Goal: Information Seeking & Learning: Learn about a topic

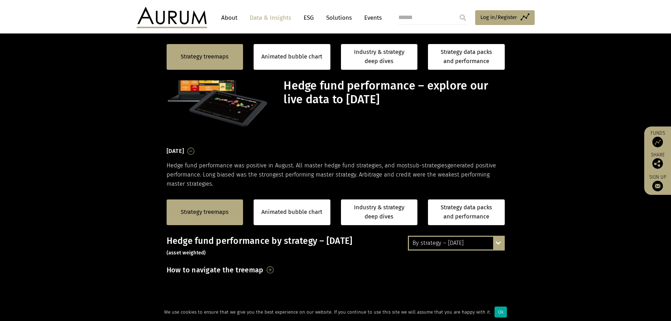
scroll to position [211, 0]
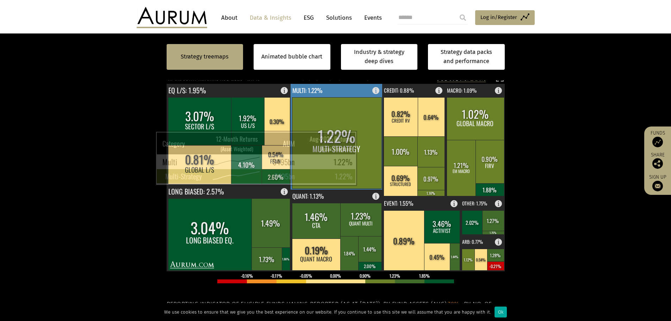
click at [359, 140] on rect at bounding box center [336, 142] width 89 height 91
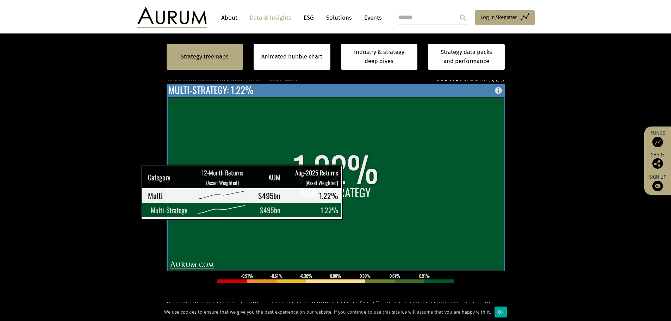
click at [345, 174] on rect at bounding box center [336, 183] width 336 height 173
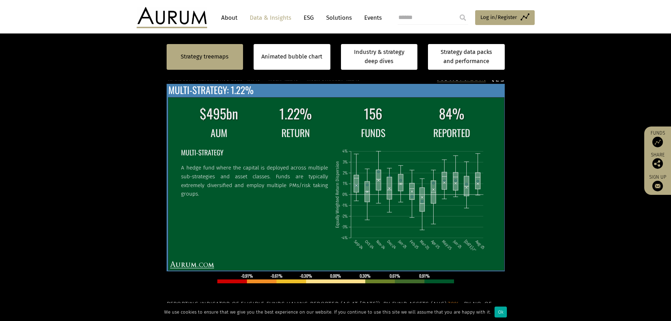
click at [352, 180] on icon "Sep-24 Oct-24 Nov-24 Dec-24 Jan-25 Feb-25 Mar-25 Apr-25 May-25 Jun-25 [DATE]-25…" at bounding box center [412, 195] width 156 height 107
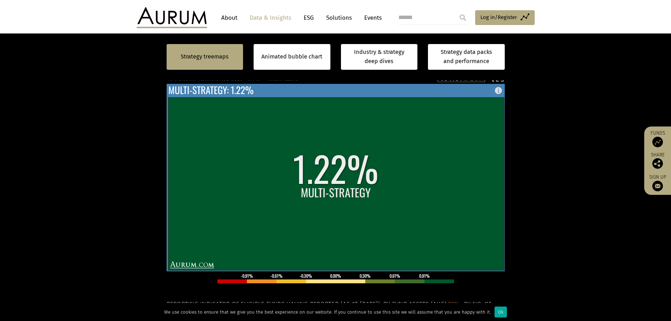
click at [315, 179] on rect at bounding box center [336, 183] width 336 height 173
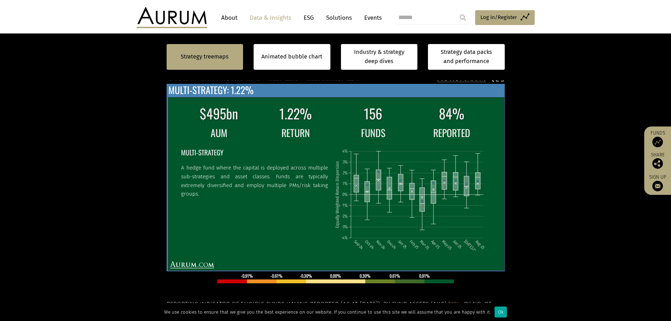
click at [279, 181] on p "A hedge fund where the capital is deployed across multiple sub-strategies and a…" at bounding box center [254, 180] width 147 height 35
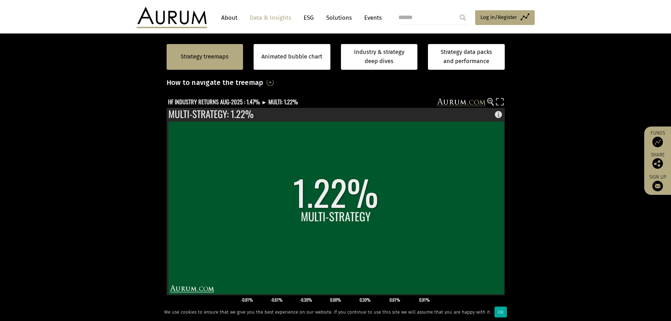
scroll to position [176, 0]
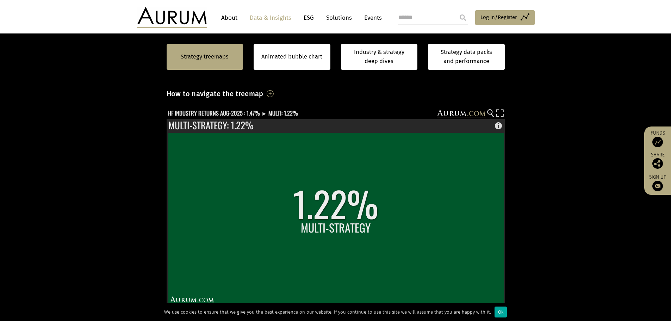
click at [489, 108] on div "Hedge fund performance by strategy – August 2025 (asset weighted) How to naviga…" at bounding box center [336, 239] width 338 height 358
click at [489, 110] on circle at bounding box center [489, 112] width 5 height 5
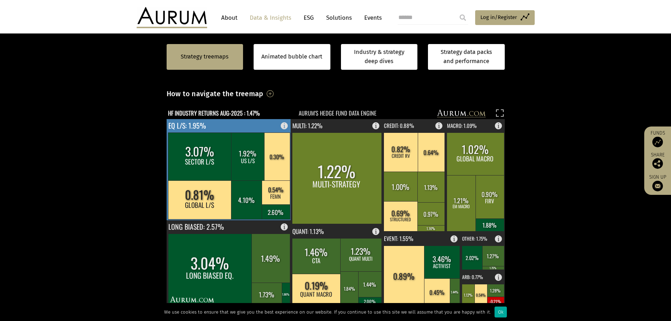
click at [198, 198] on rect at bounding box center [200, 199] width 64 height 39
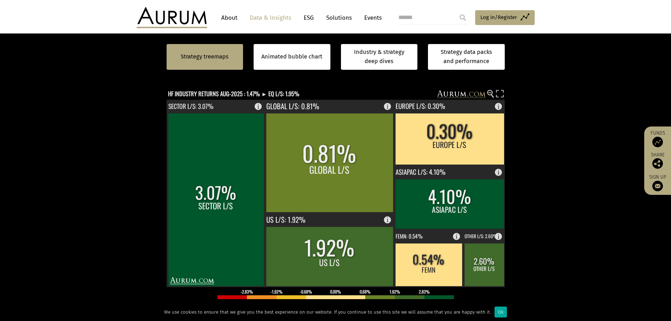
scroll to position [211, 0]
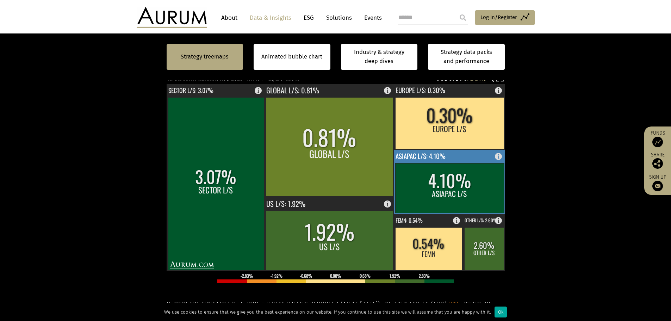
click at [415, 185] on rect at bounding box center [449, 188] width 109 height 50
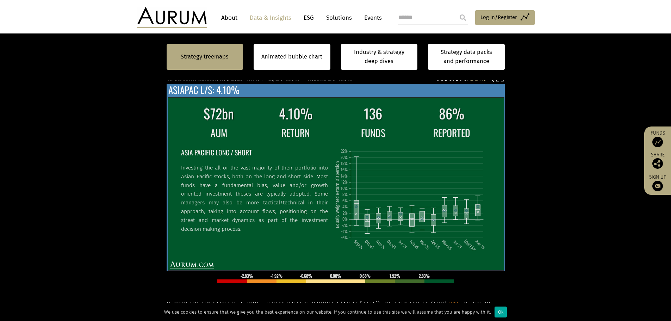
click at [388, 207] on icon "Sep-24 Oct-24 Nov-24 Dec-24 Jan-25 Feb-25 Mar-25 Apr-25 May-25 Jun-25 Jul-25 Au…" at bounding box center [412, 195] width 156 height 107
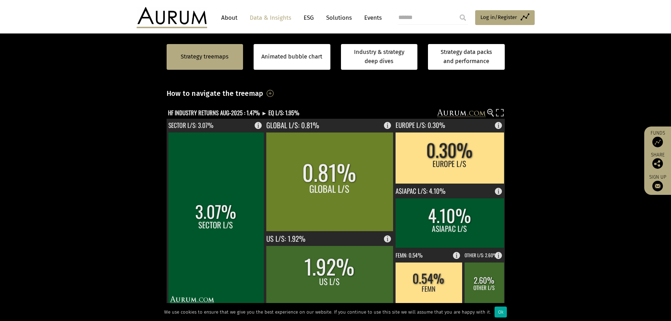
scroll to position [176, 0]
click at [490, 113] on circle at bounding box center [489, 112] width 5 height 5
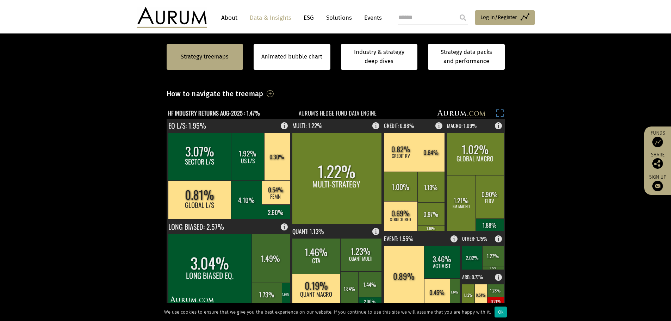
click at [498, 110] on icon at bounding box center [497, 111] width 2 height 2
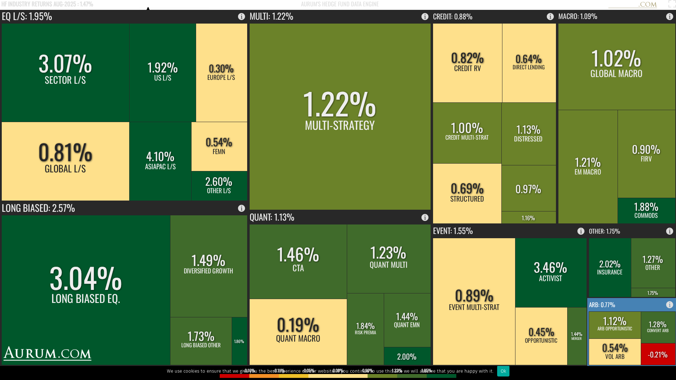
click at [656, 320] on rect at bounding box center [658, 354] width 35 height 22
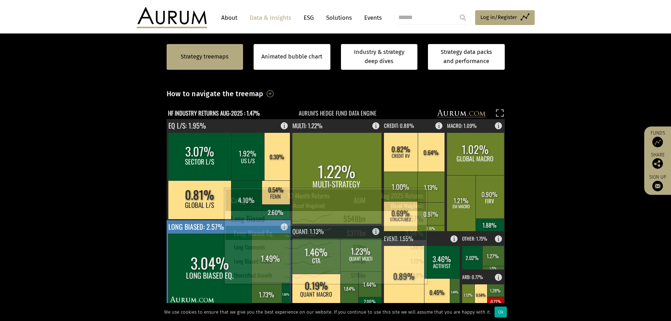
click at [206, 275] on rect at bounding box center [210, 269] width 84 height 72
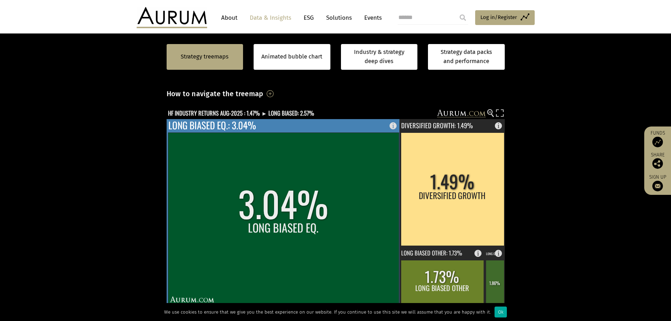
click at [235, 201] on rect at bounding box center [283, 218] width 231 height 173
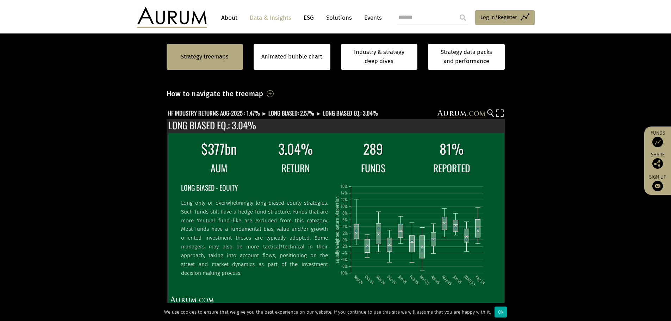
click at [594, 177] on section "Strategy treemaps Animated bubble chart Industry & strategy deep dives Strategy…" at bounding box center [335, 233] width 671 height 440
click at [491, 110] on rect at bounding box center [331, 114] width 328 height 10
click at [489, 111] on circle at bounding box center [489, 112] width 5 height 5
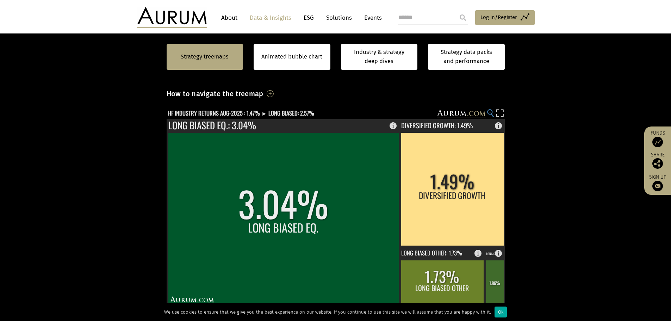
click at [490, 113] on circle at bounding box center [489, 112] width 5 height 5
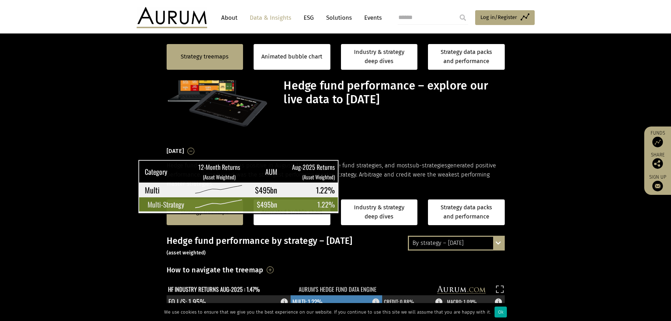
scroll to position [176, 0]
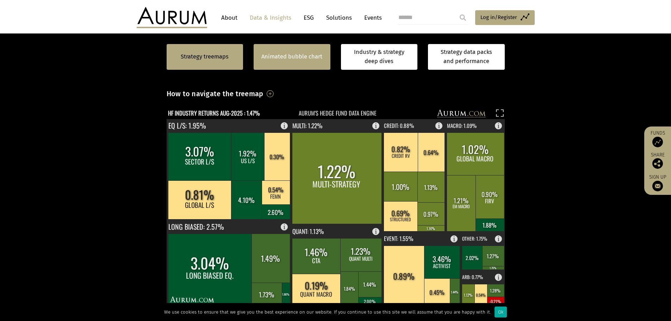
click at [295, 59] on link "Animated bubble chart" at bounding box center [291, 56] width 61 height 9
click at [295, 53] on link "Animated bubble chart" at bounding box center [291, 56] width 61 height 9
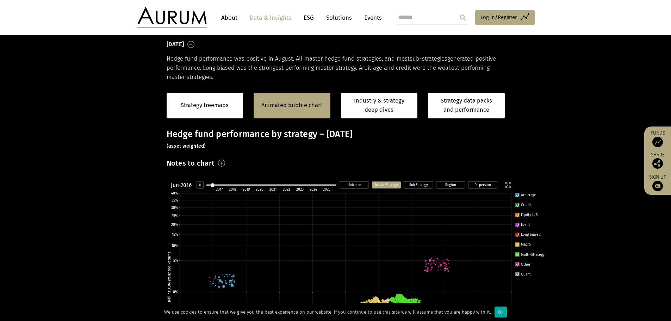
scroll to position [175, 0]
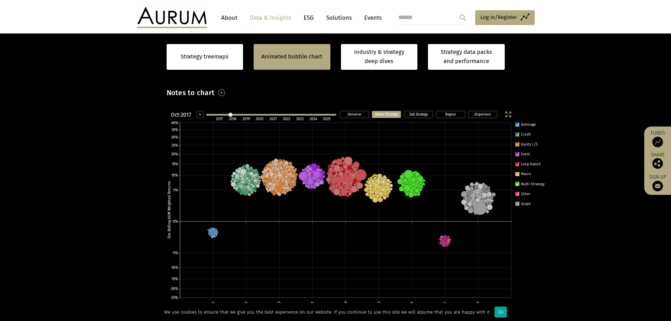
scroll to position [177, 0]
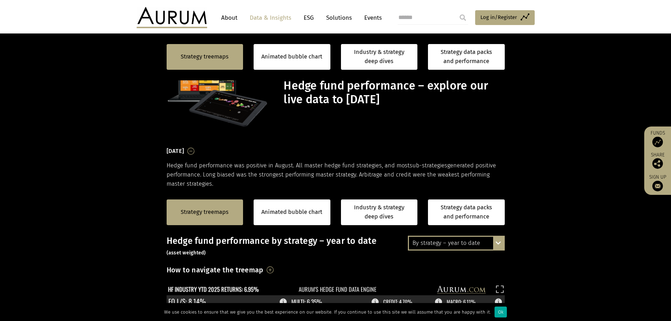
scroll to position [177, 0]
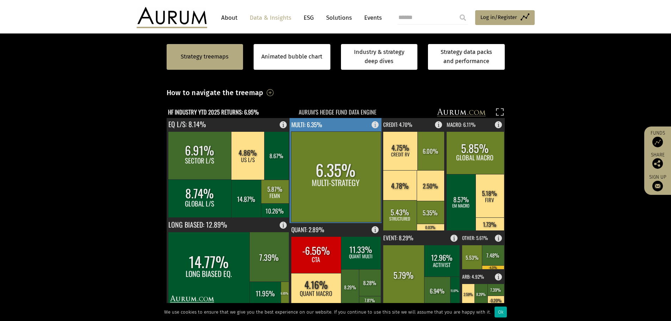
click at [348, 182] on rect at bounding box center [336, 176] width 90 height 90
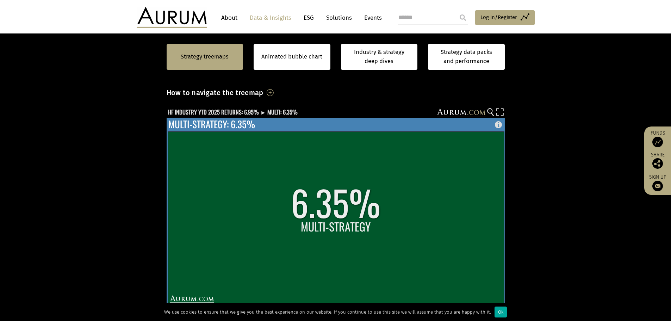
click at [498, 126] on rect at bounding box center [500, 123] width 8 height 10
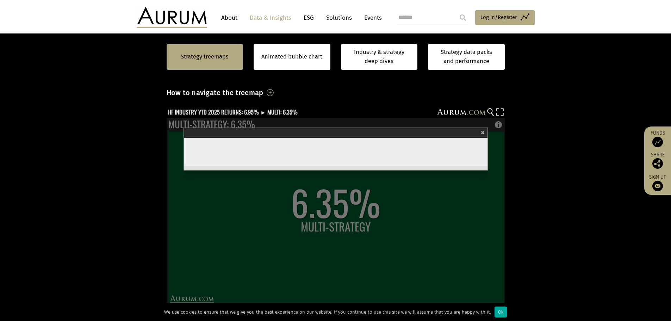
click at [492, 111] on circle at bounding box center [489, 110] width 5 height 5
click at [489, 111] on icon at bounding box center [489, 111] width 3 height 1
click at [483, 132] on span "×" at bounding box center [483, 132] width 4 height 8
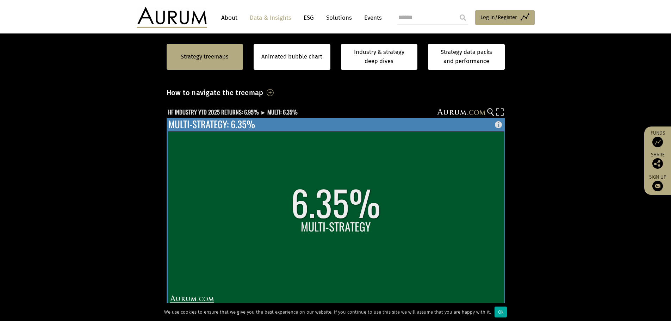
click at [407, 226] on rect at bounding box center [336, 217] width 336 height 173
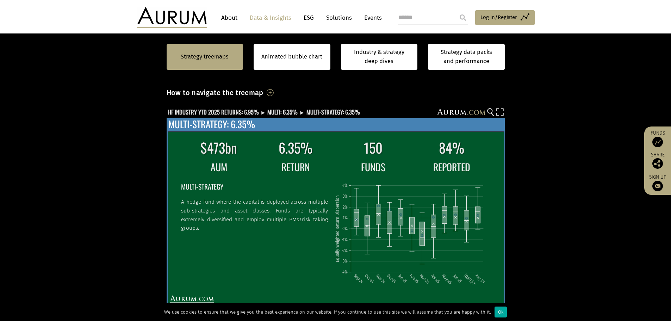
click at [407, 226] on icon "Sep-24 Oct-24 Nov-24 Dec-24 Jan-25 Feb-25 Mar-25 Apr-25 May-25 Jun-25 Jul-25 Au…" at bounding box center [412, 229] width 156 height 107
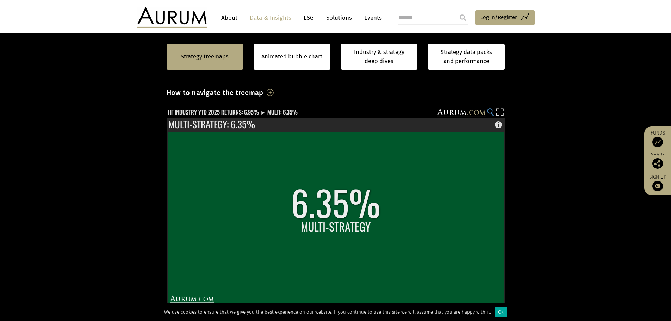
click at [489, 110] on circle at bounding box center [489, 110] width 5 height 5
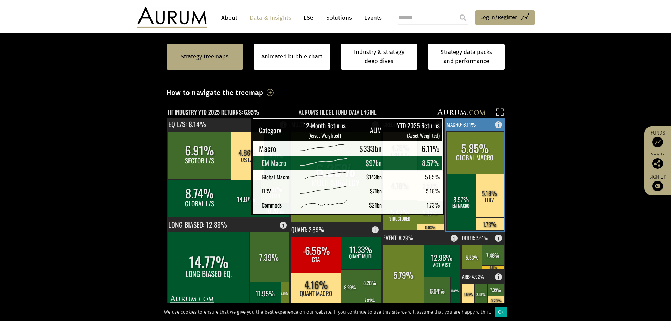
click at [456, 204] on rect at bounding box center [461, 202] width 30 height 56
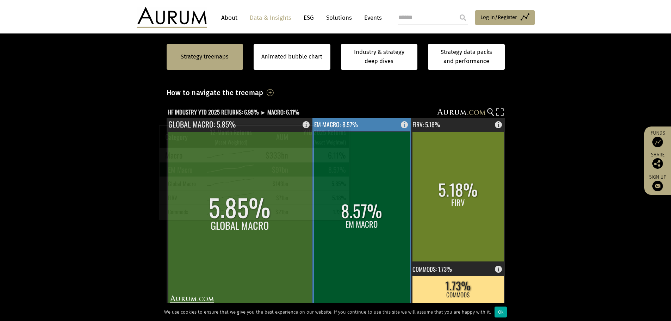
click at [362, 211] on rect at bounding box center [362, 217] width 96 height 173
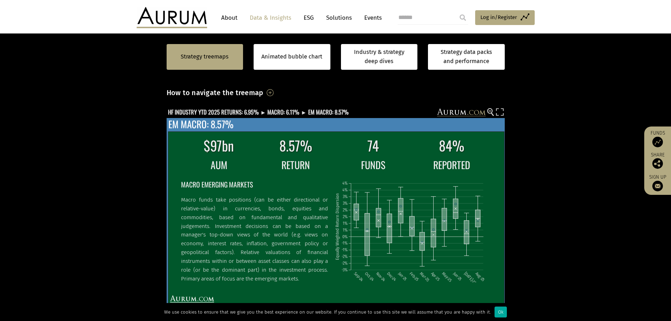
click at [362, 211] on icon "Sep-24 Oct-24 Nov-24 Dec-24 Jan-25 Feb-25 Mar-25 Apr-25 May-25 Jun-25 Jul-25 Au…" at bounding box center [412, 227] width 156 height 107
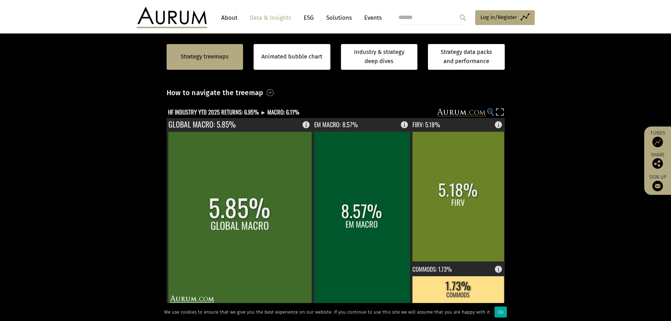
click at [491, 112] on circle at bounding box center [489, 110] width 5 height 5
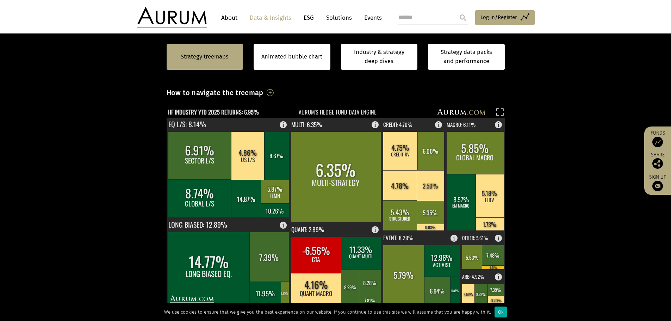
click at [134, 186] on section "Strategy treemaps Animated bubble chart Industry & strategy deep dives Strategy…" at bounding box center [335, 232] width 671 height 440
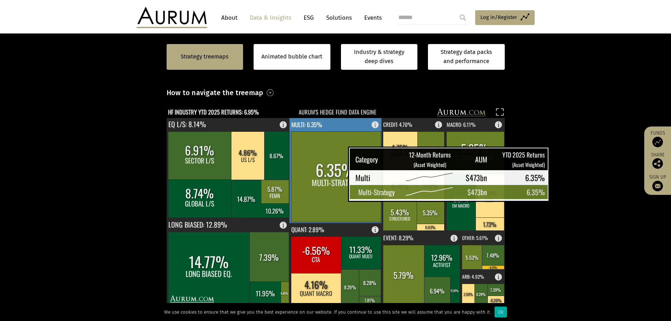
click at [330, 187] on rect at bounding box center [336, 176] width 90 height 90
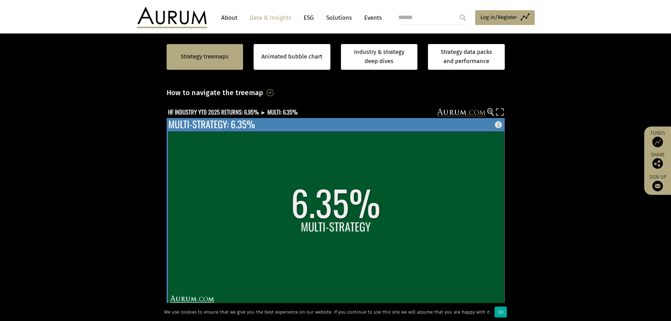
click at [330, 187] on rect at bounding box center [336, 217] width 336 height 173
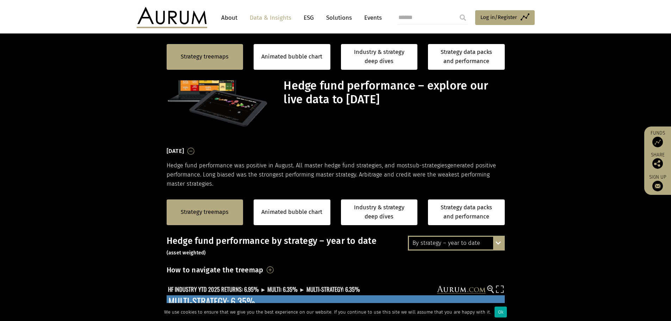
scroll to position [177, 0]
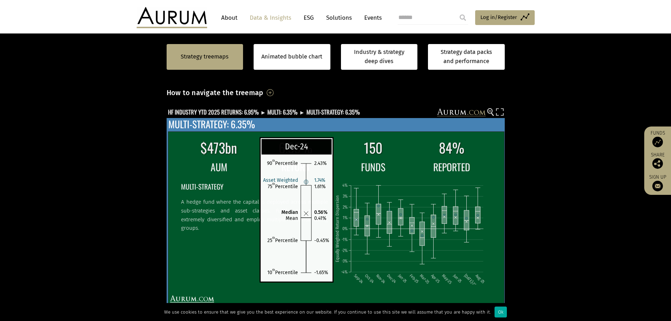
click at [389, 224] on icon at bounding box center [389, 224] width 5 height 0
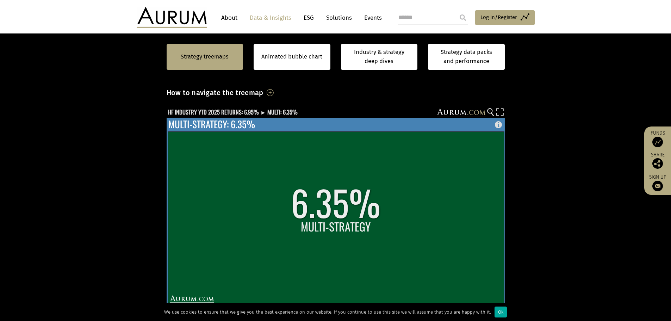
click at [389, 224] on rect at bounding box center [336, 217] width 336 height 173
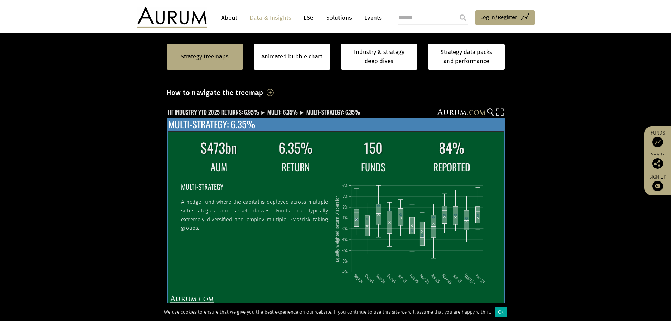
click at [284, 204] on p "A hedge fund where the capital is deployed across multiple sub-strategies and a…" at bounding box center [254, 215] width 147 height 35
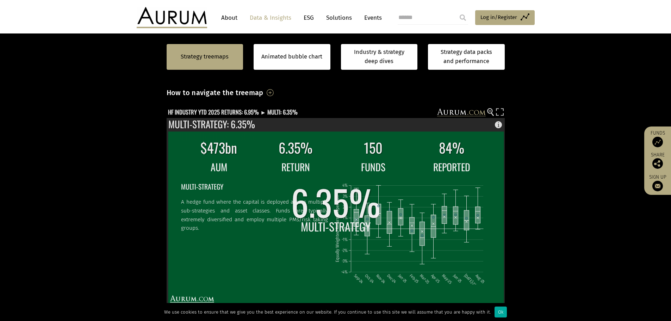
click at [337, 207] on rect at bounding box center [336, 217] width 336 height 173
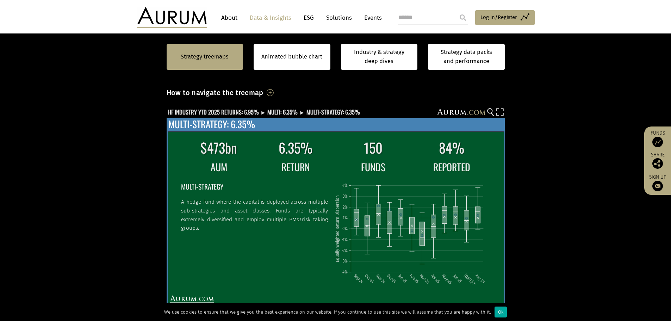
click at [306, 195] on div "MULTI-STRATEGY A hedge fund where the capital is deployed across multiple sub-s…" at bounding box center [254, 206] width 147 height 51
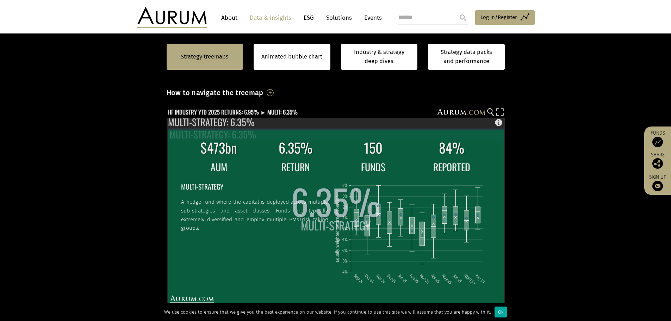
click at [307, 205] on p "A hedge fund where the capital is deployed across multiple sub-strategies and a…" at bounding box center [254, 215] width 147 height 35
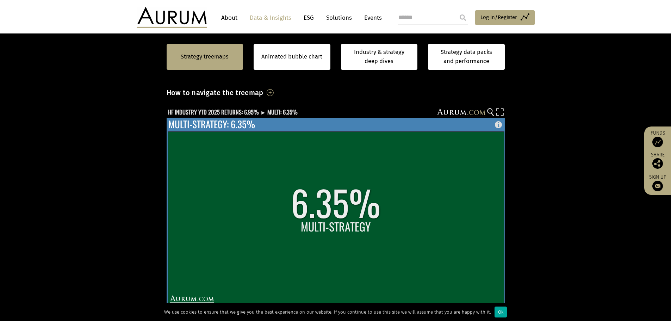
click at [342, 219] on rect at bounding box center [336, 217] width 336 height 173
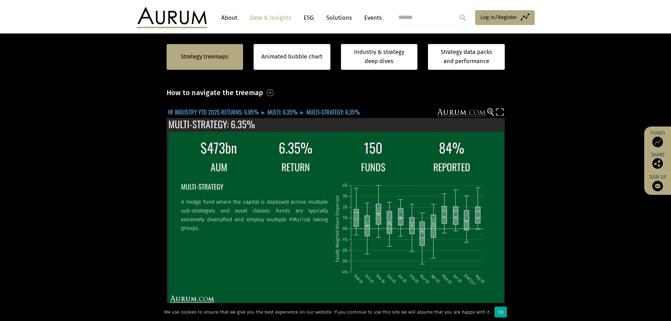
click at [193, 111] on text "HF INDUSTRY YTD 2025 RETURNS: 6.95% ► MULTI: 6.35% ► MULTI-STRATEGY: 6.35%" at bounding box center [264, 111] width 192 height 9
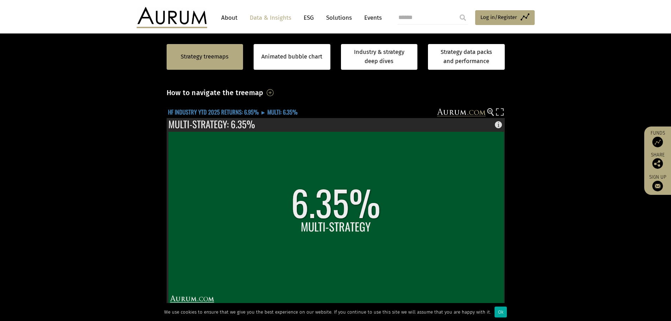
click at [193, 111] on text "HF INDUSTRY YTD 2025 RETURNS: 6.95% ► MULTI: 6.35%" at bounding box center [233, 111] width 130 height 9
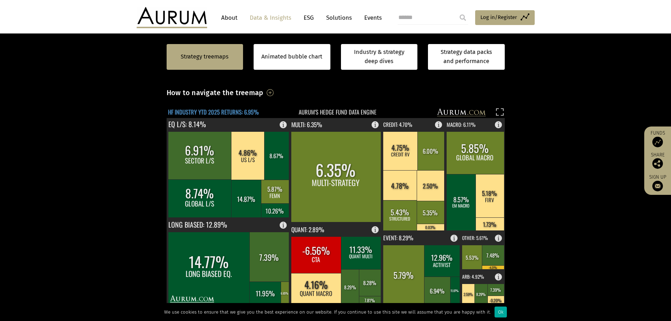
click at [193, 111] on text "HF INDUSTRY YTD 2025 RETURNS: 6.95%" at bounding box center [213, 111] width 91 height 9
click at [359, 108] on rect at bounding box center [331, 113] width 328 height 10
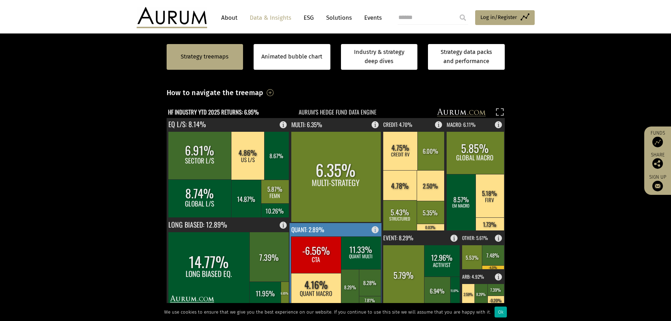
click at [363, 261] on rect at bounding box center [361, 252] width 40 height 33
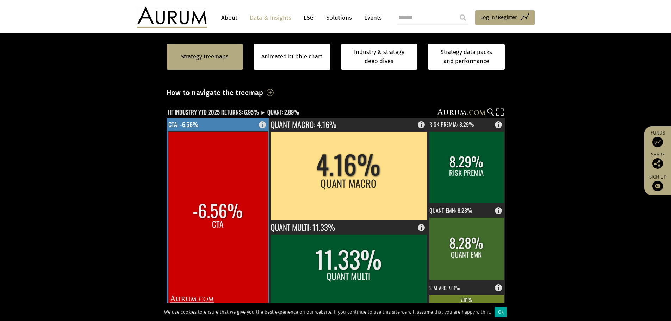
click at [211, 228] on rect at bounding box center [218, 217] width 100 height 173
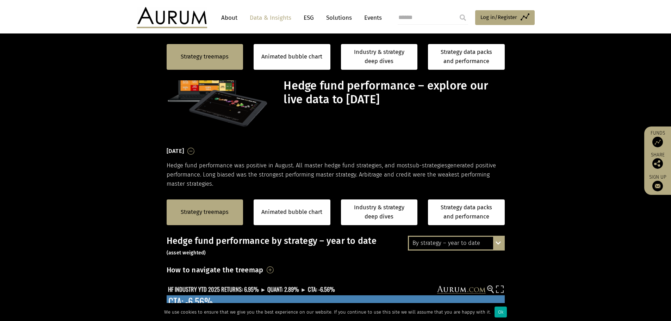
scroll to position [177, 0]
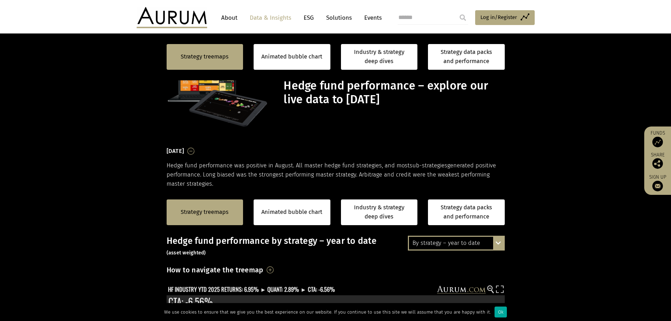
scroll to position [177, 0]
